Goal: Communication & Community: Answer question/provide support

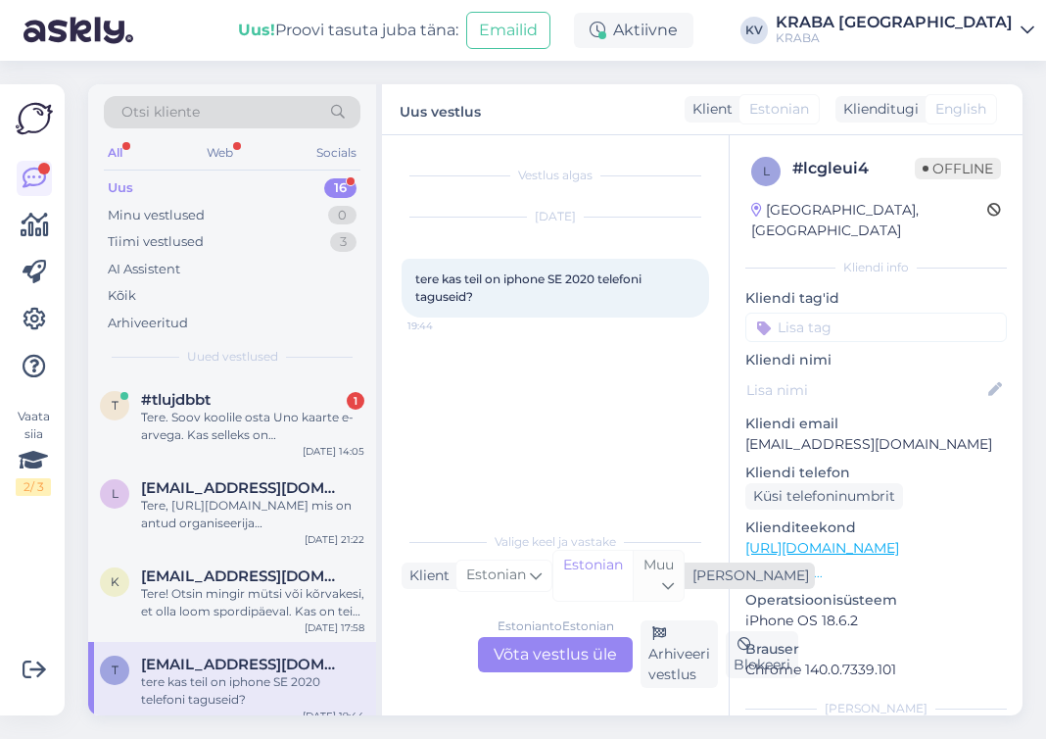
scroll to position [196, 0]
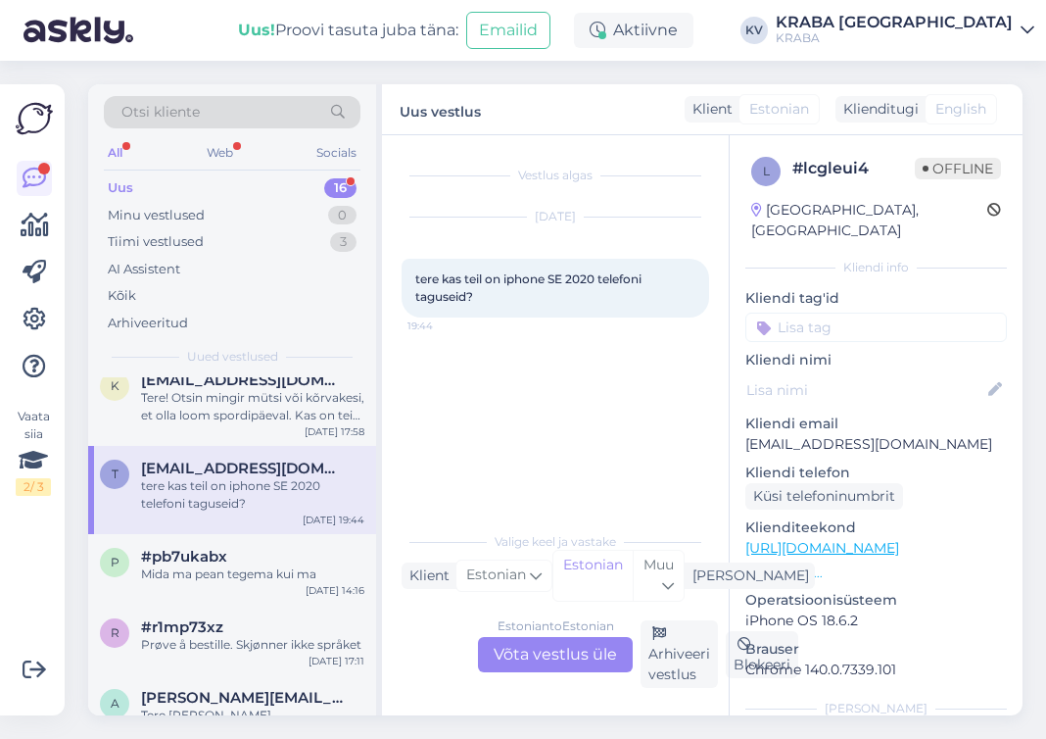
click at [597, 668] on div "Estonian to Estonian Võta vestlus üle" at bounding box center [555, 654] width 155 height 35
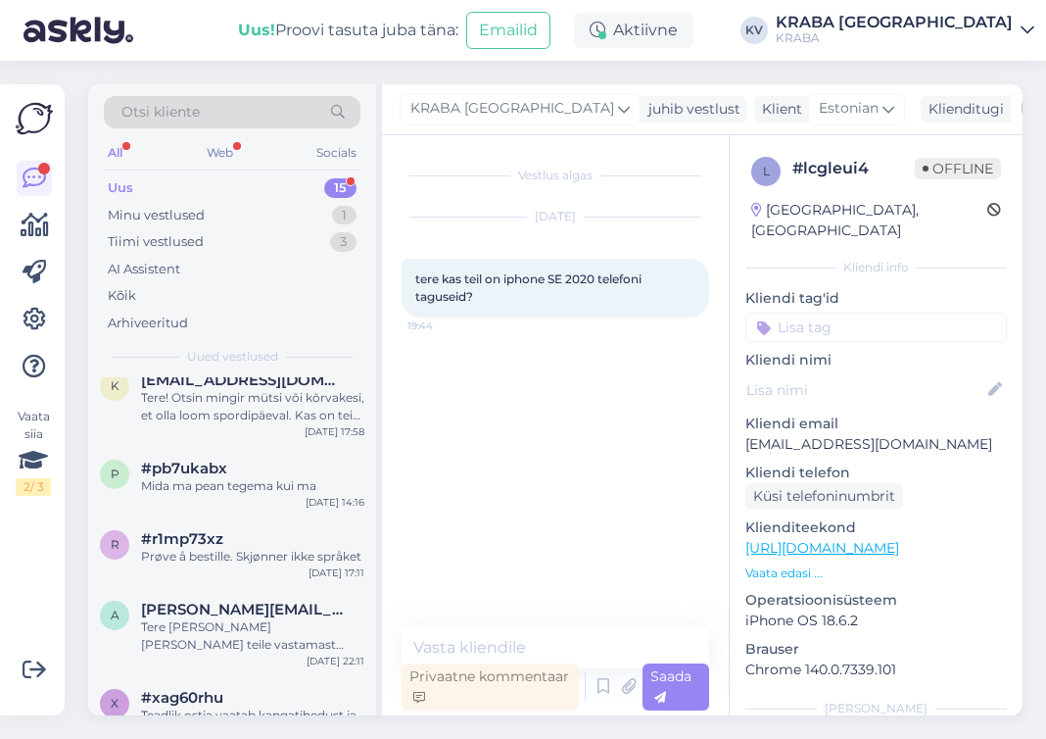
scroll to position [0, 0]
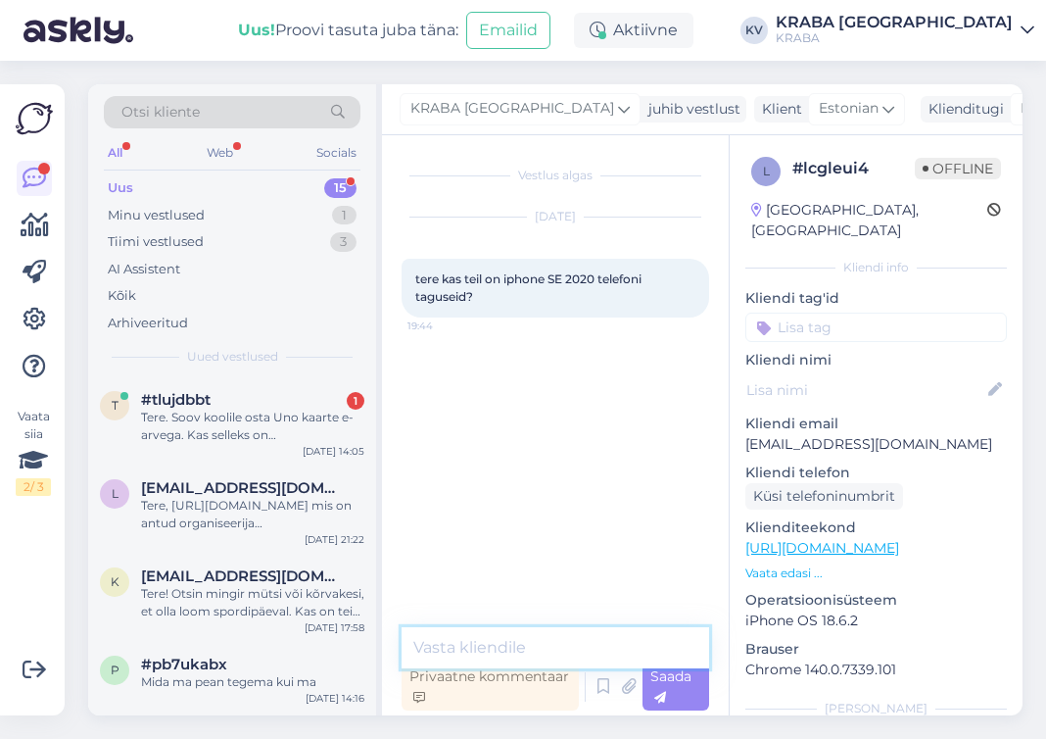
click at [505, 646] on textarea at bounding box center [556, 647] width 308 height 41
type textarea "Tere! Ei ole."
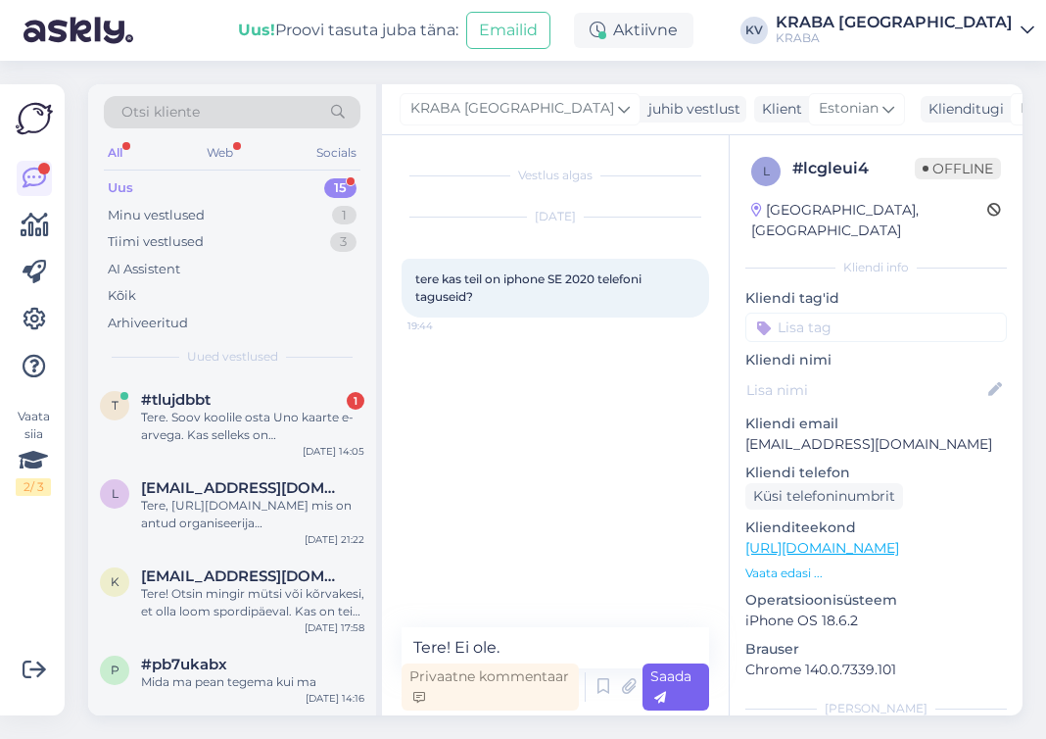
click at [669, 692] on div "Saada" at bounding box center [677, 686] width 68 height 47
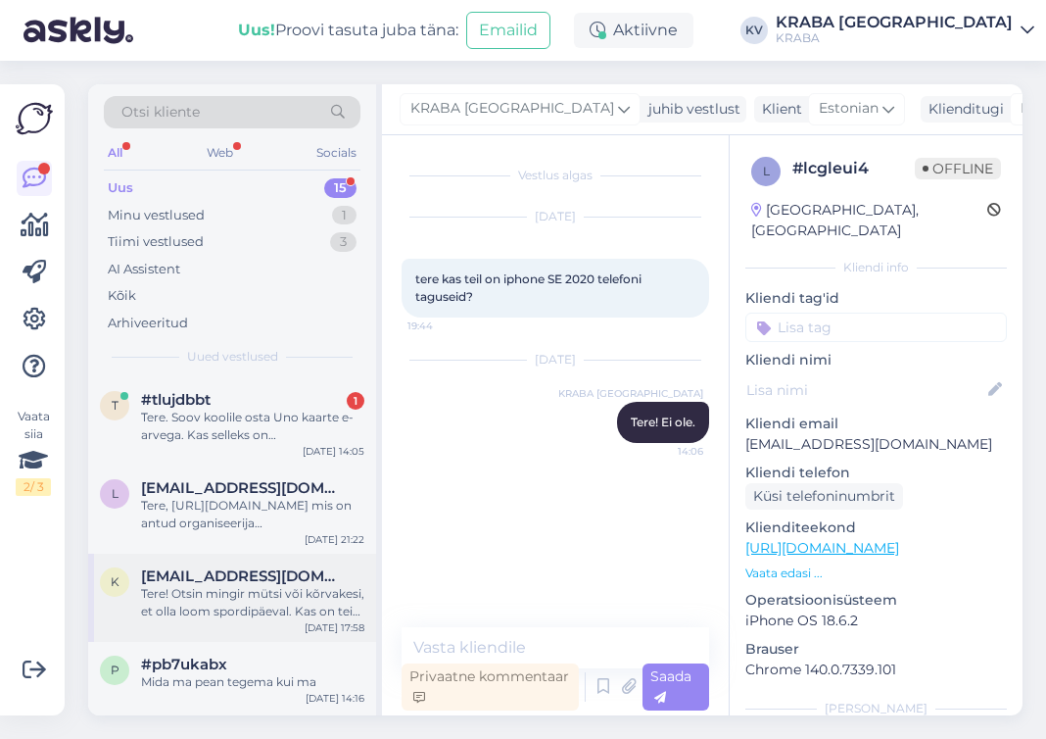
click at [262, 611] on div "Tere! Otsin mingir mütsi või kõrvakesi, et olla loom spordipäeval. Kas on teie …" at bounding box center [252, 602] width 223 height 35
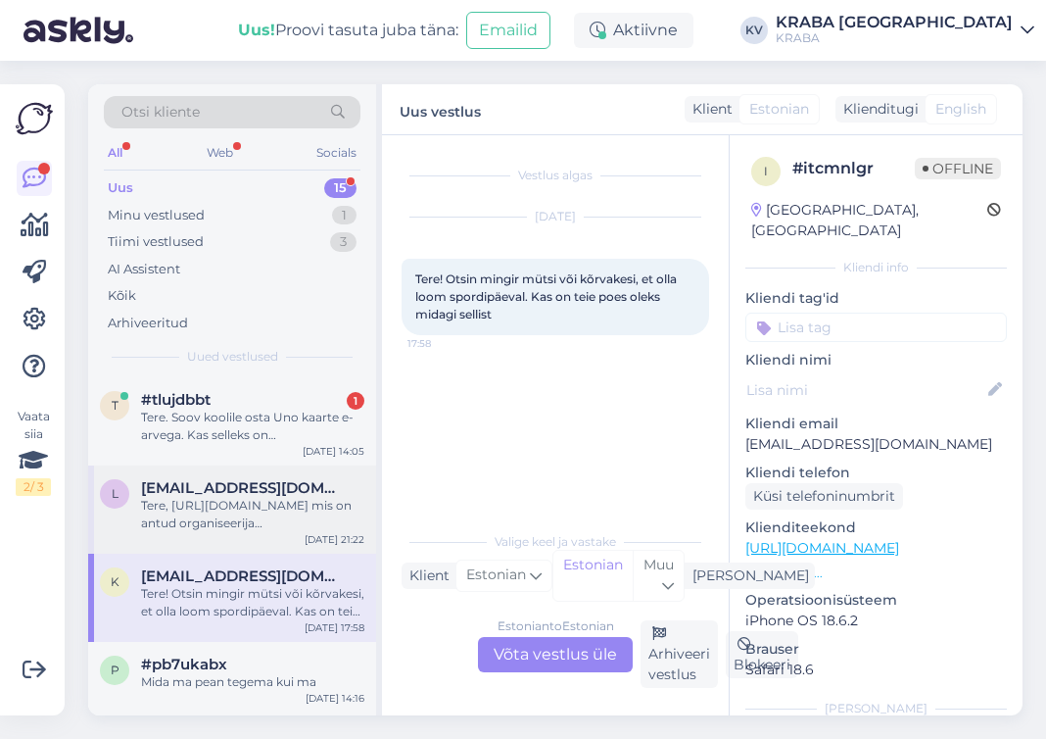
click at [220, 506] on div "Tere, [URL][DOMAIN_NAME] mis on antud organiseerija [PERSON_NAME]?" at bounding box center [252, 514] width 223 height 35
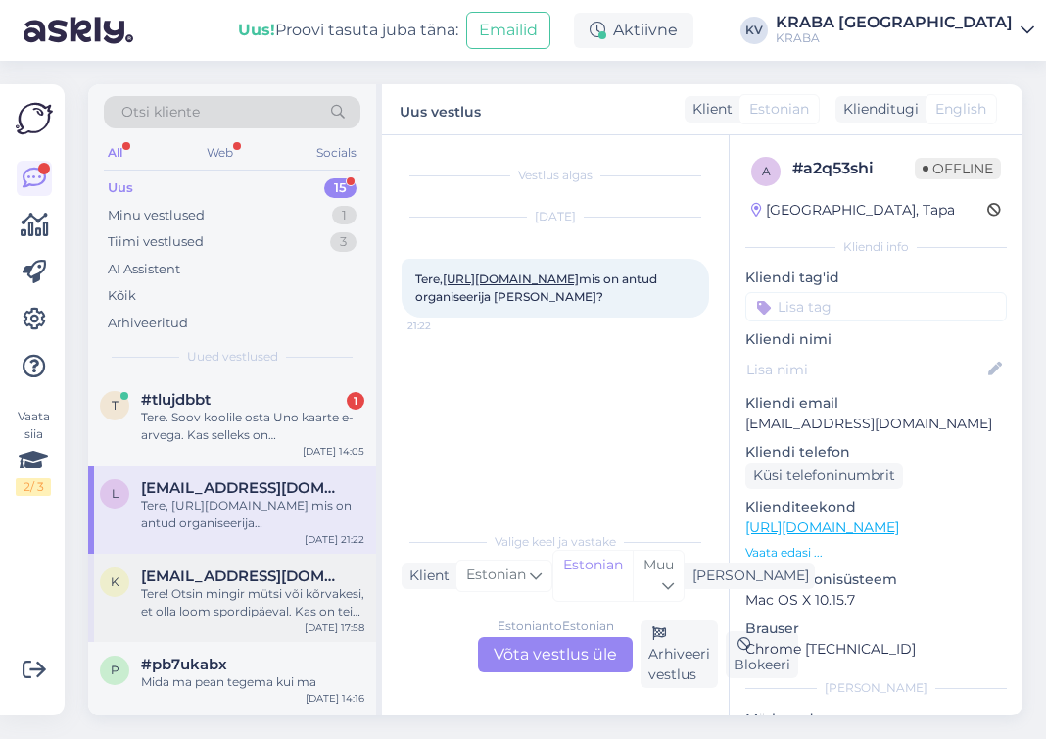
click at [265, 597] on div "Tere! Otsin mingir mütsi või kõrvakesi, et olla loom spordipäeval. Kas on teie …" at bounding box center [252, 602] width 223 height 35
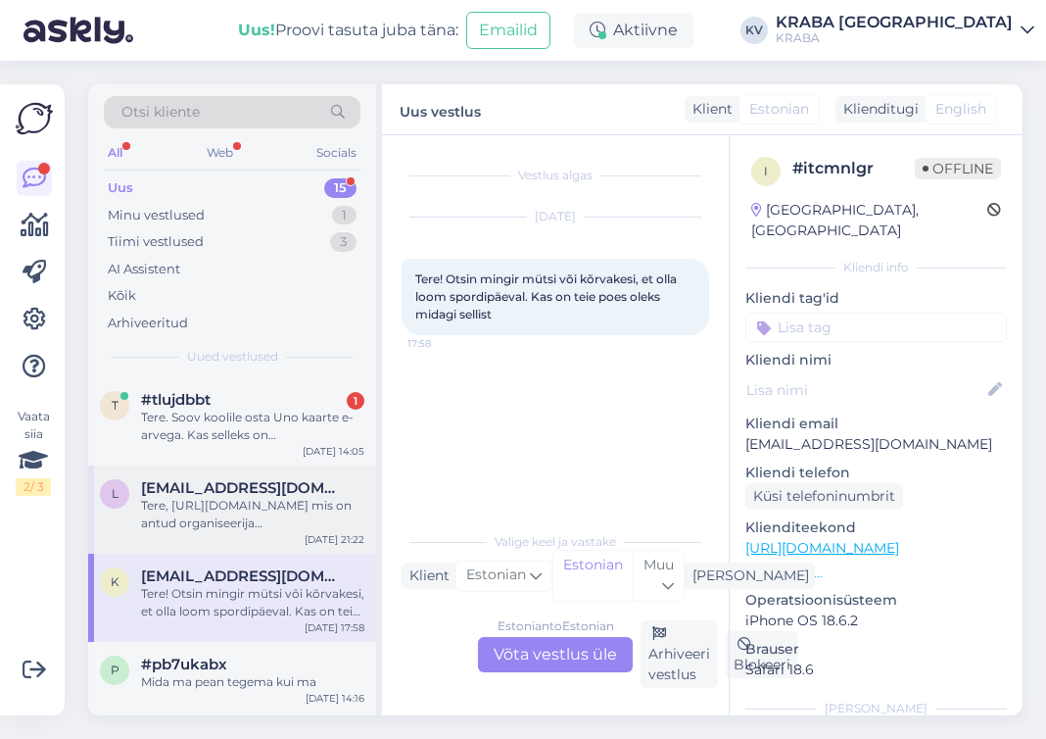
click at [274, 524] on div "Tere, [URL][DOMAIN_NAME] mis on antud organiseerija [PERSON_NAME]?" at bounding box center [252, 514] width 223 height 35
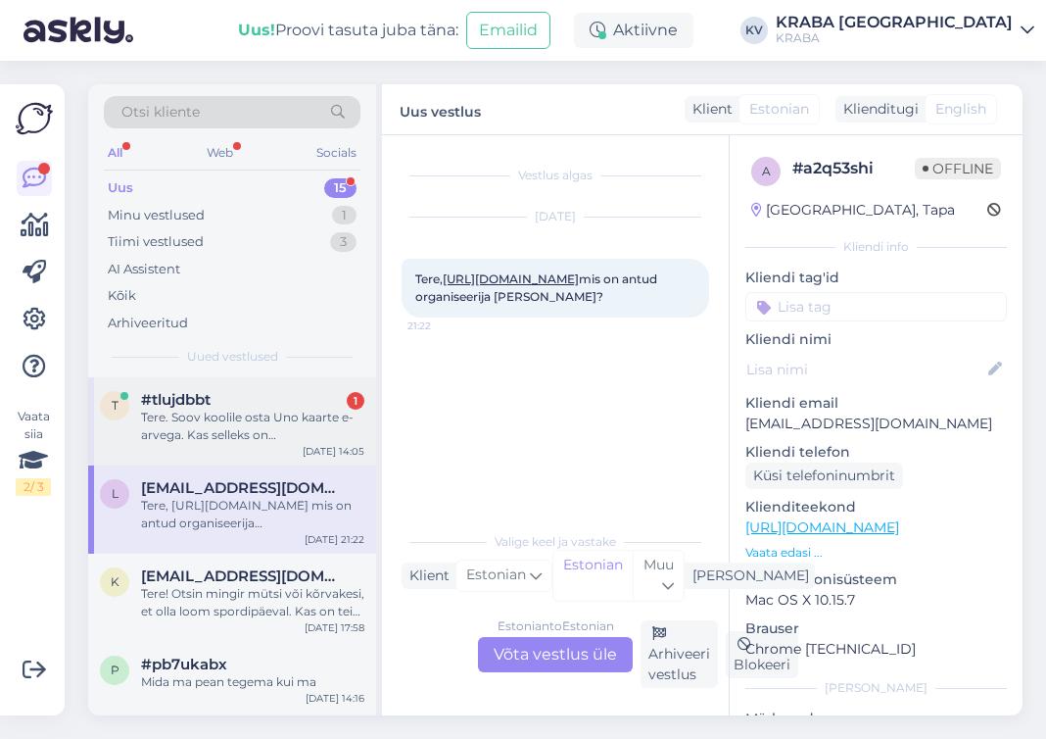
click at [269, 437] on div "Tere. Soov koolile osta Uno kaarte e-arvega. Kas selleks on [PERSON_NAME] kredi…" at bounding box center [252, 425] width 223 height 35
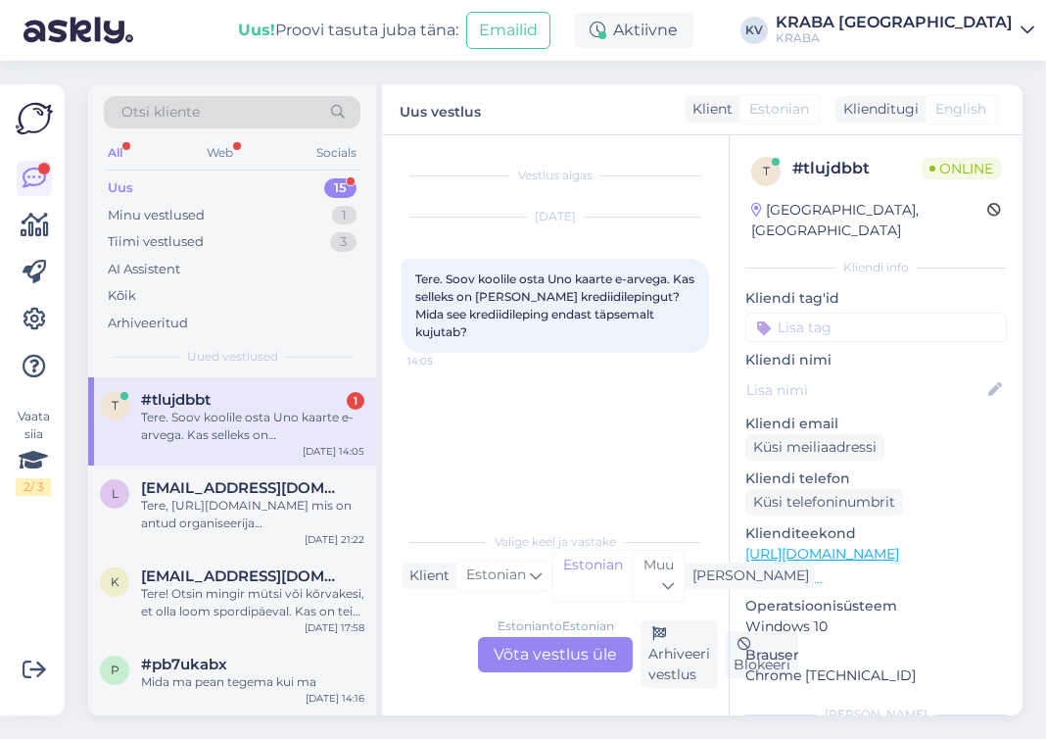
click at [575, 652] on div "Estonian to Estonian Võta vestlus üle" at bounding box center [555, 654] width 155 height 35
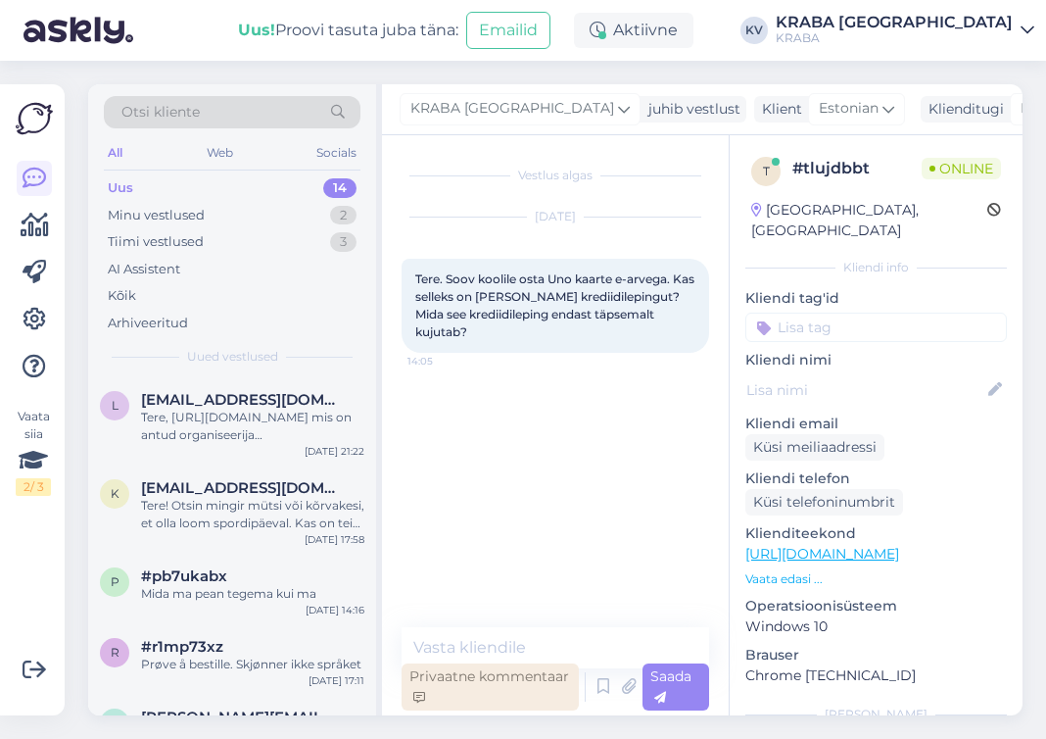
click at [467, 682] on div "Privaatne kommentaar" at bounding box center [490, 686] width 177 height 47
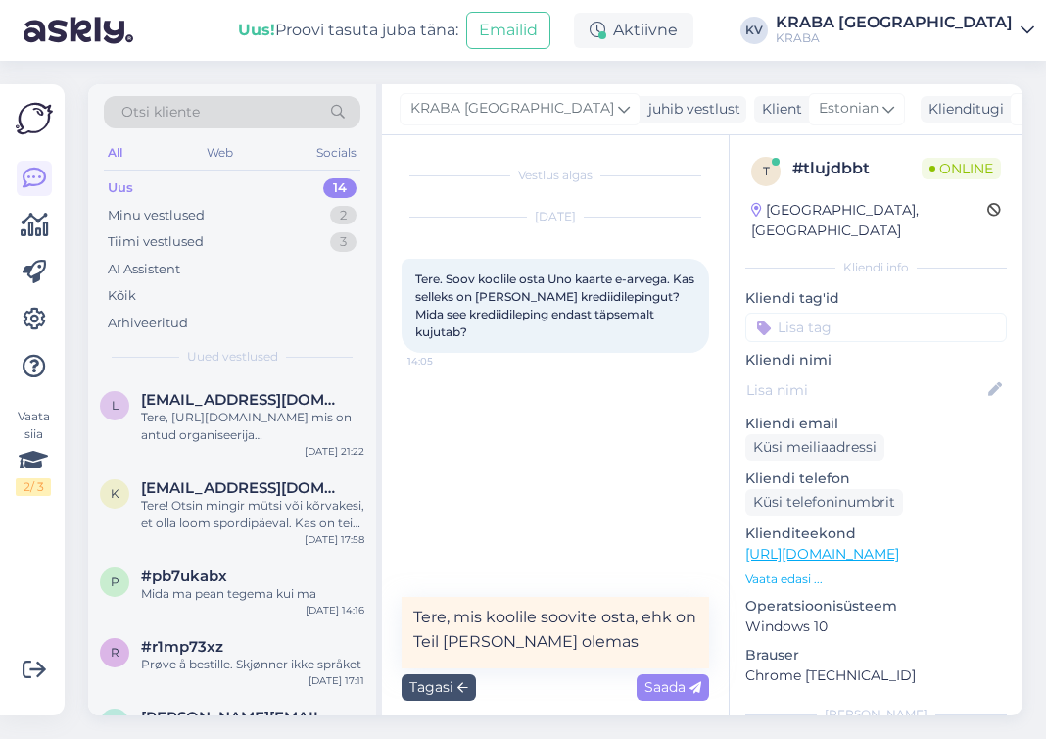
type textarea "Tere, mis koolile soovite osta, ehk on Teil [PERSON_NAME] olemas?"
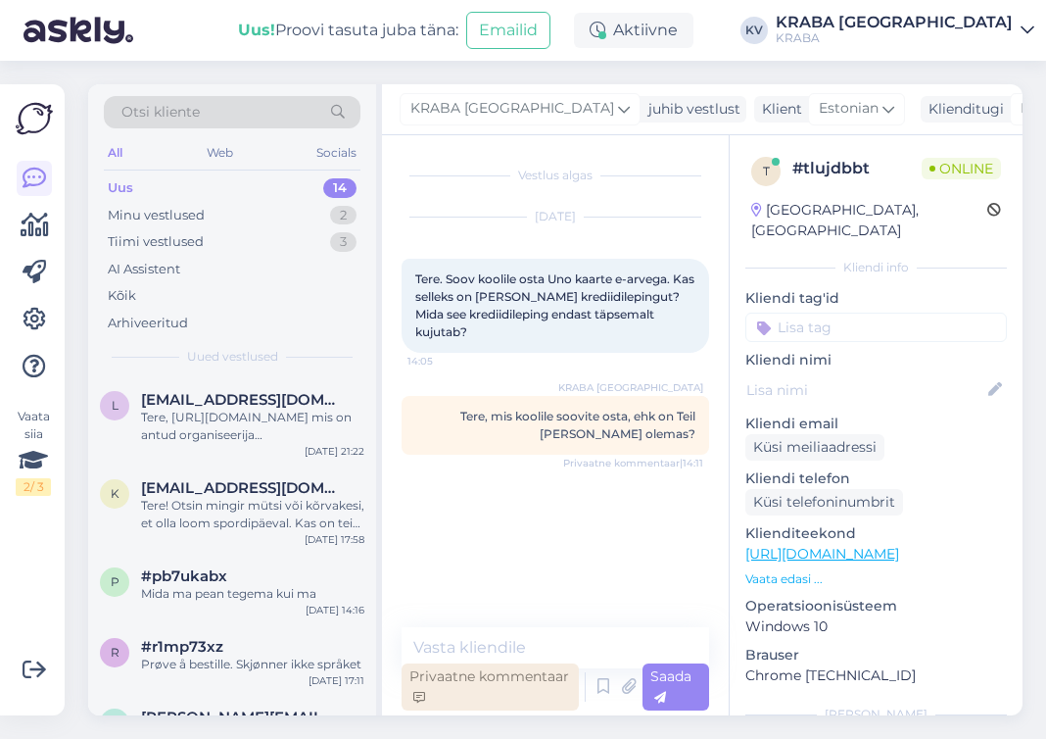
drag, startPoint x: 451, startPoint y: 682, endPoint x: 469, endPoint y: 682, distance: 18.6
click at [453, 682] on div "Privaatne kommentaar" at bounding box center [490, 686] width 177 height 47
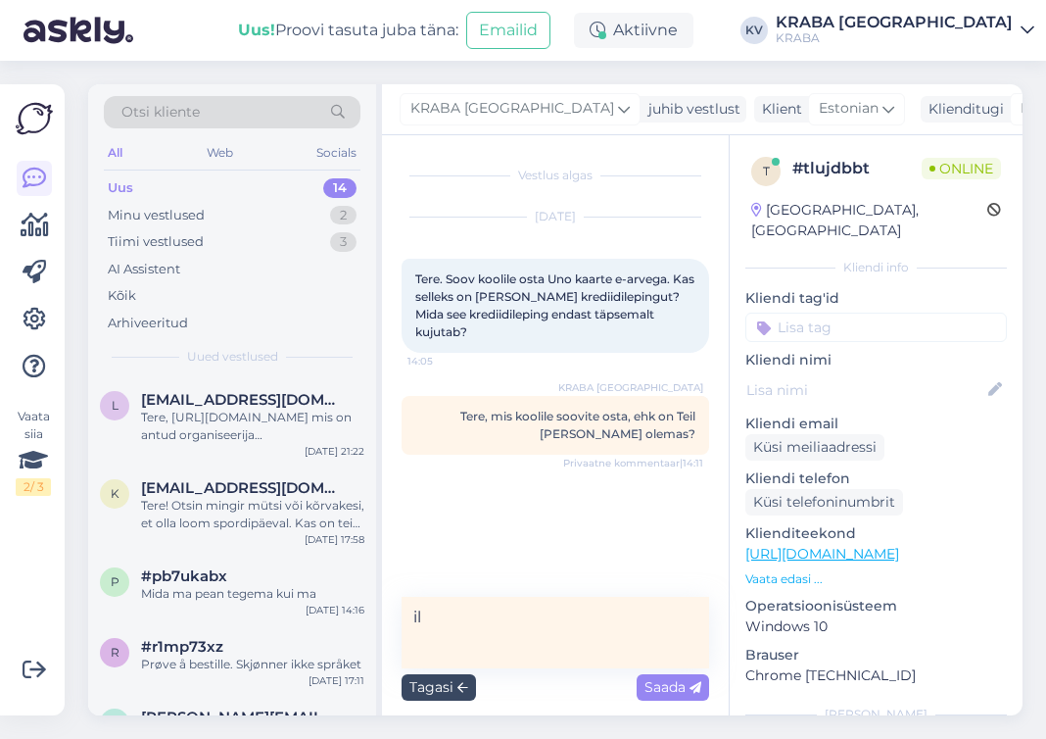
type textarea "i"
type textarea "võimalik osta ka ettemaksuarvega, kui Teil lepingut pole."
